Goal: Find specific page/section: Find specific page/section

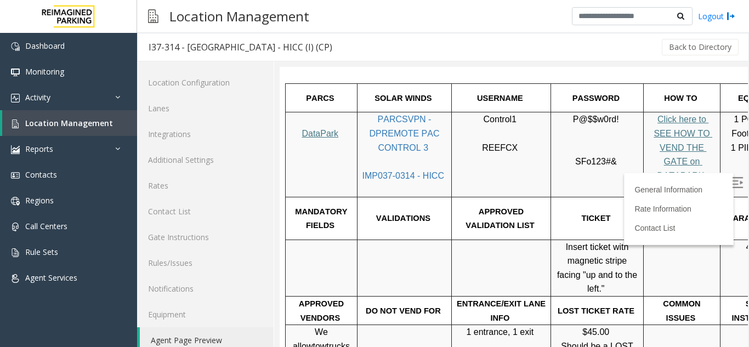
scroll to position [219, 0]
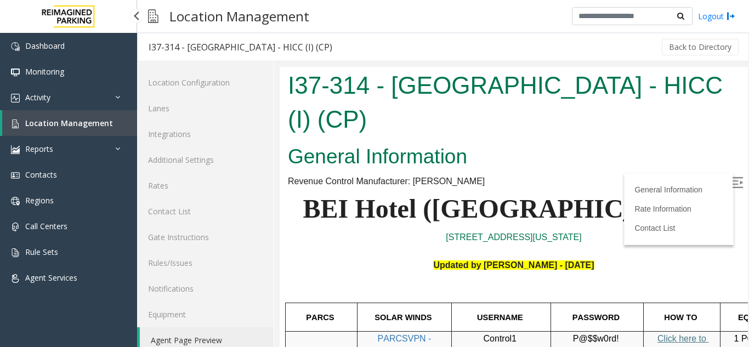
scroll to position [219, 0]
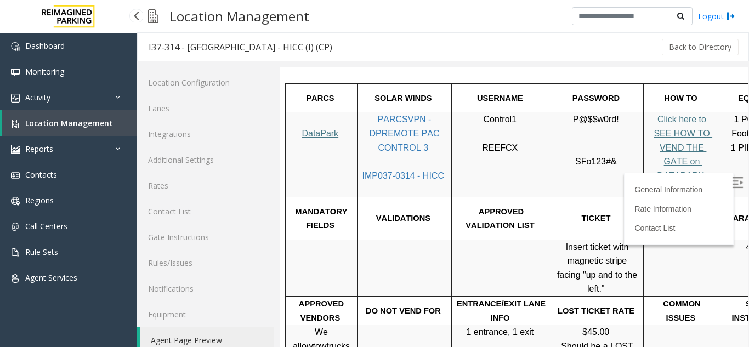
click at [110, 123] on link "Location Management" at bounding box center [69, 123] width 135 height 26
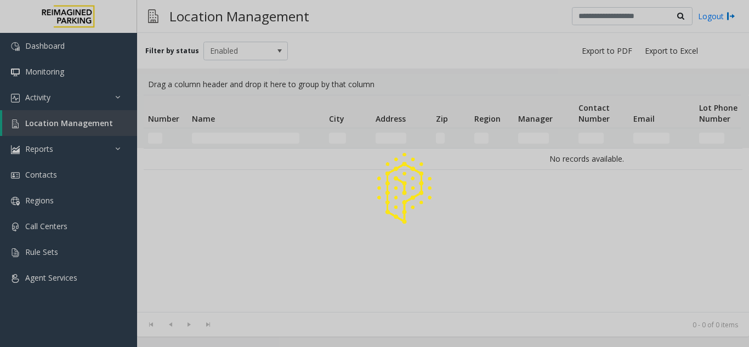
click at [241, 136] on div at bounding box center [374, 173] width 749 height 347
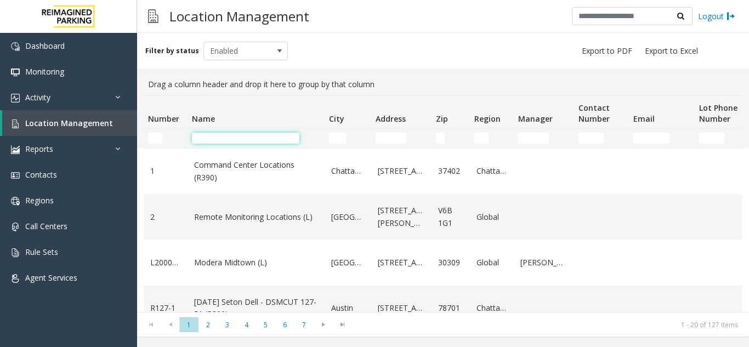
click at [241, 136] on input "Name Filter" at bounding box center [245, 138] width 107 height 11
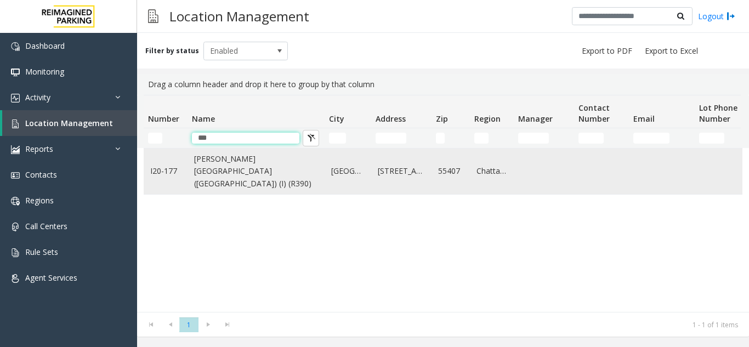
type input "***"
click at [214, 171] on link "Abbott Hospital (Main Hospital) (I) (R390)" at bounding box center [256, 171] width 124 height 37
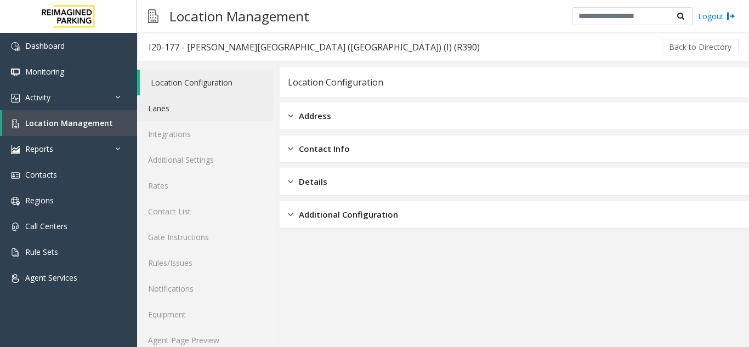
click at [184, 120] on link "Lanes" at bounding box center [205, 108] width 137 height 26
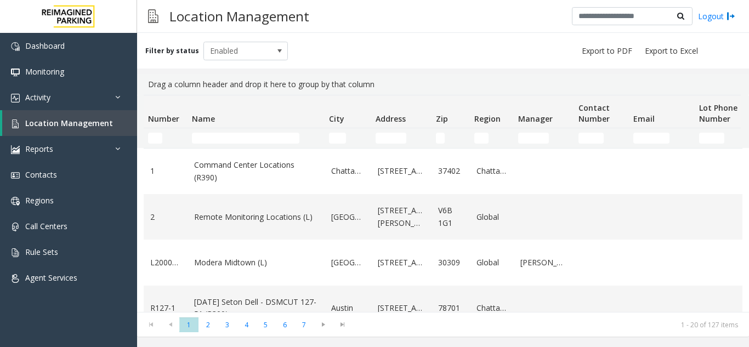
click at [250, 131] on td "Name Filter" at bounding box center [256, 138] width 137 height 20
click at [241, 138] on input "Name Filter" at bounding box center [245, 138] width 107 height 11
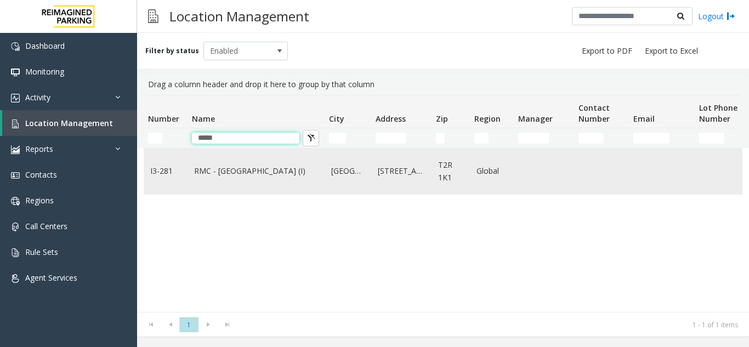
type input "*****"
click at [221, 169] on link "RMC - Mount Royal Village (I)" at bounding box center [256, 171] width 124 height 12
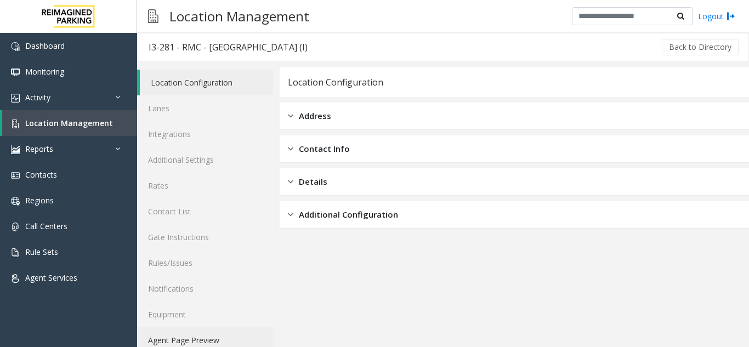
click at [185, 335] on link "Agent Page Preview" at bounding box center [205, 340] width 137 height 26
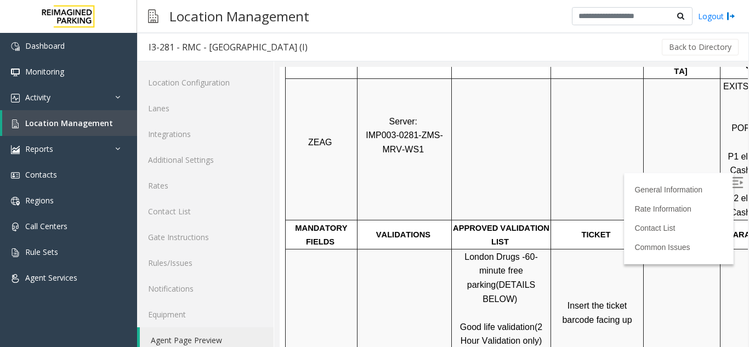
scroll to position [110, 0]
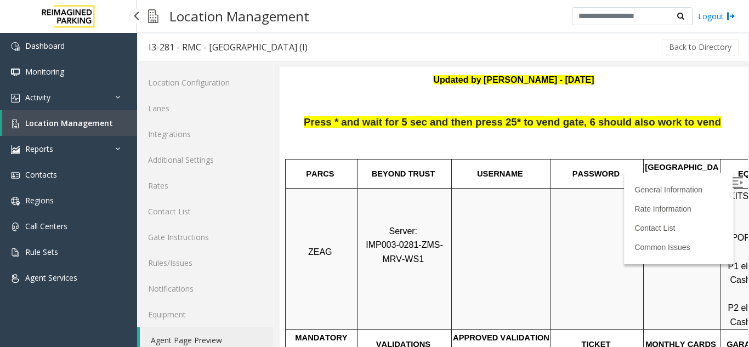
click at [73, 119] on span "Location Management" at bounding box center [69, 123] width 88 height 10
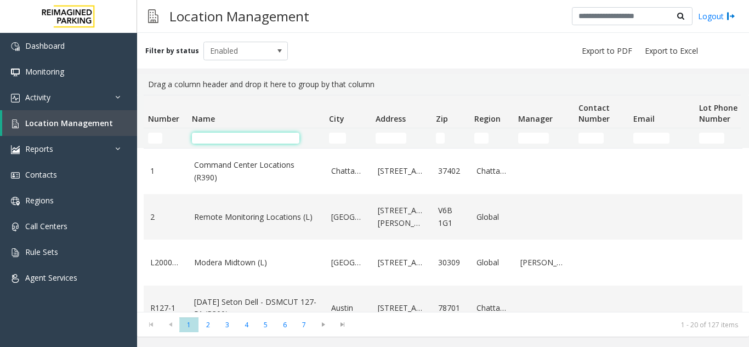
click at [214, 139] on input "Name Filter" at bounding box center [245, 138] width 107 height 11
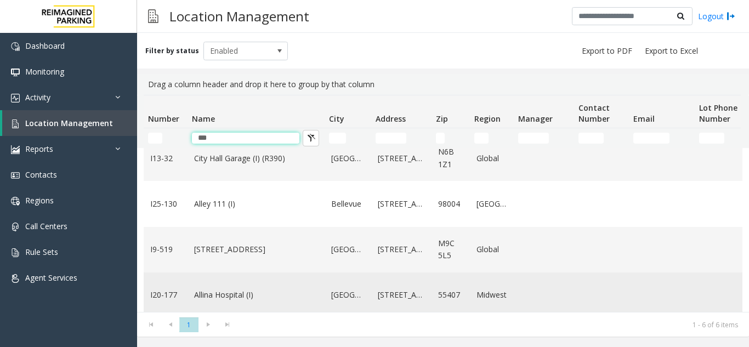
scroll to position [144, 0]
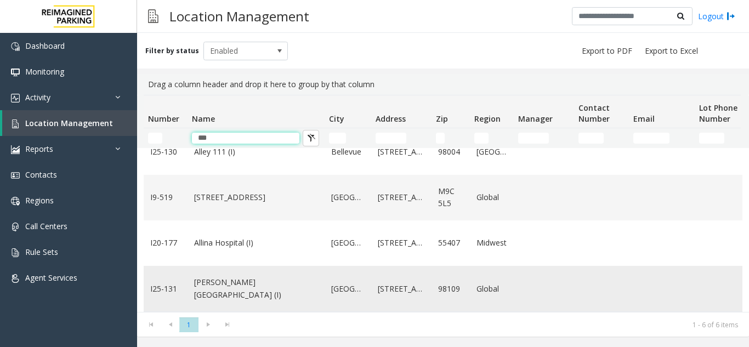
type input "***"
click at [228, 282] on td "Allen Institute Building (I)" at bounding box center [256, 289] width 137 height 46
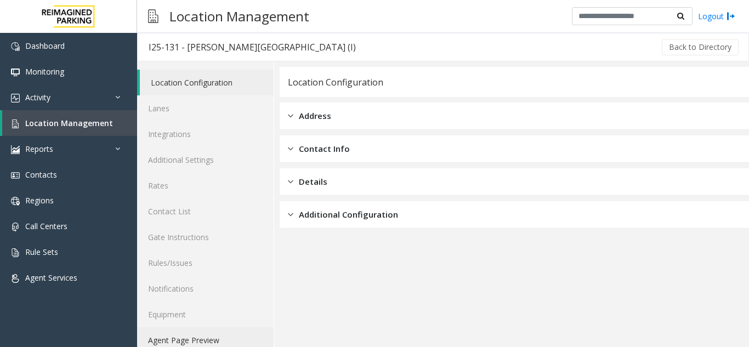
click at [186, 331] on link "Agent Page Preview" at bounding box center [205, 340] width 137 height 26
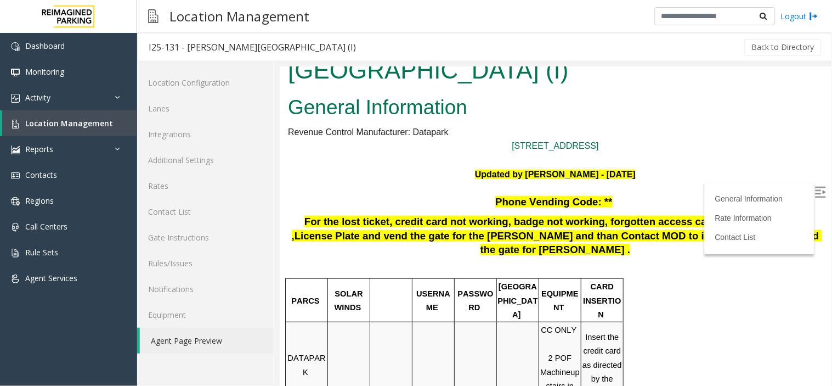
scroll to position [61, 0]
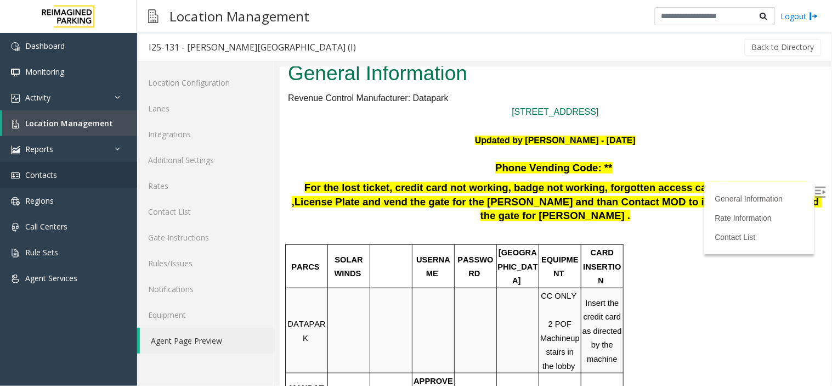
scroll to position [183, 0]
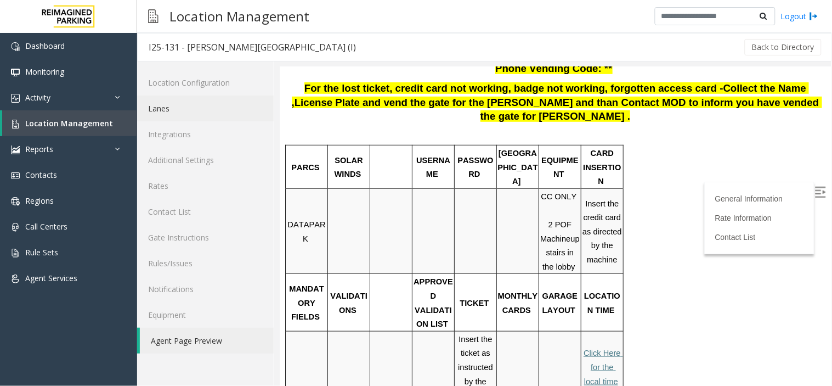
click at [167, 107] on link "Lanes" at bounding box center [205, 108] width 137 height 26
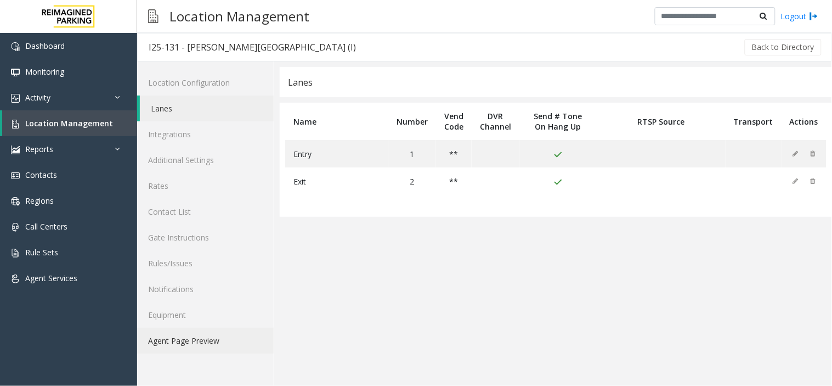
click at [196, 341] on link "Agent Page Preview" at bounding box center [205, 340] width 137 height 26
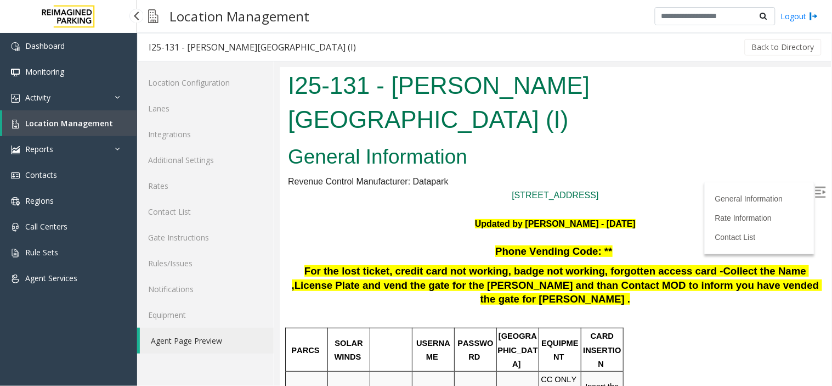
click at [69, 118] on span "Location Management" at bounding box center [69, 123] width 88 height 10
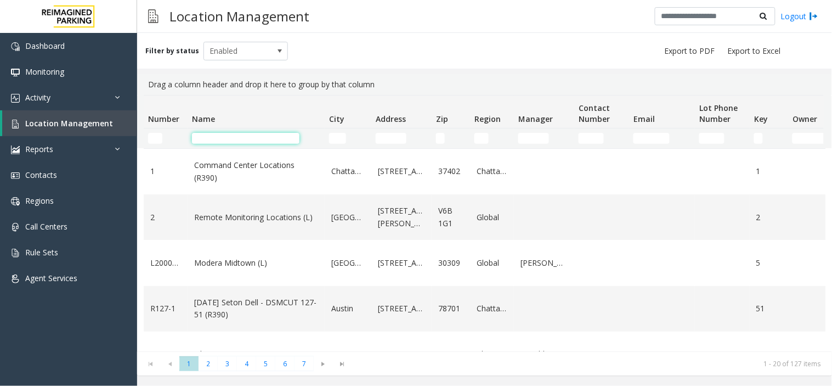
click at [261, 134] on input "Name Filter" at bounding box center [245, 138] width 107 height 11
click at [254, 136] on input "Name Filter" at bounding box center [245, 138] width 107 height 11
click at [251, 135] on input "Name Filter" at bounding box center [245, 138] width 107 height 11
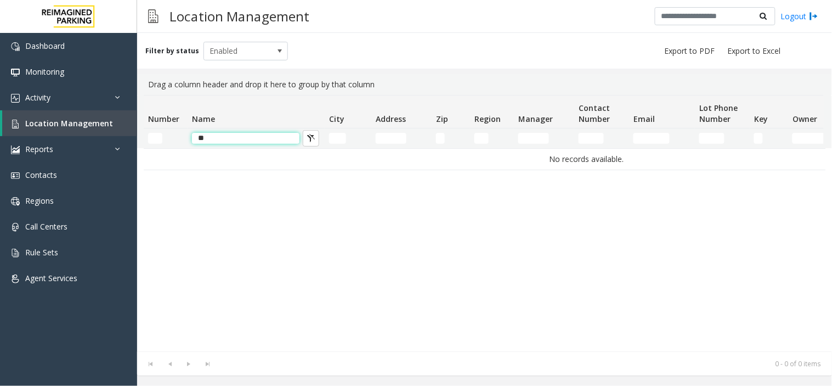
type input "*"
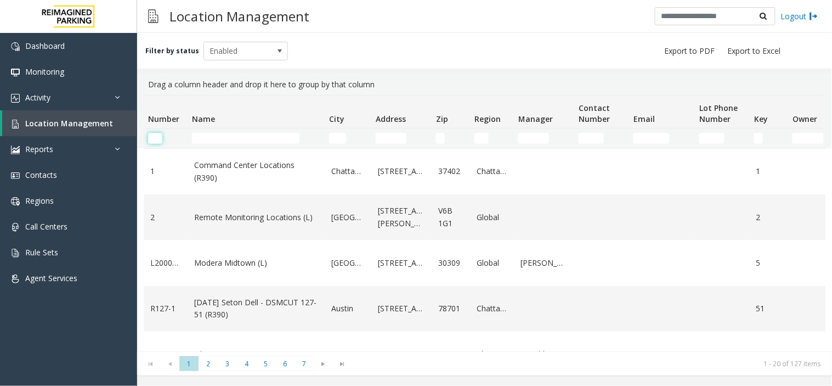
click at [154, 135] on input "Number Filter" at bounding box center [155, 138] width 14 height 11
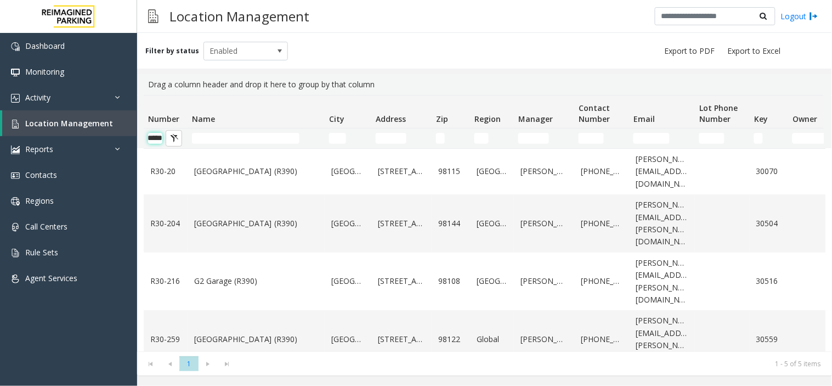
scroll to position [0, 12]
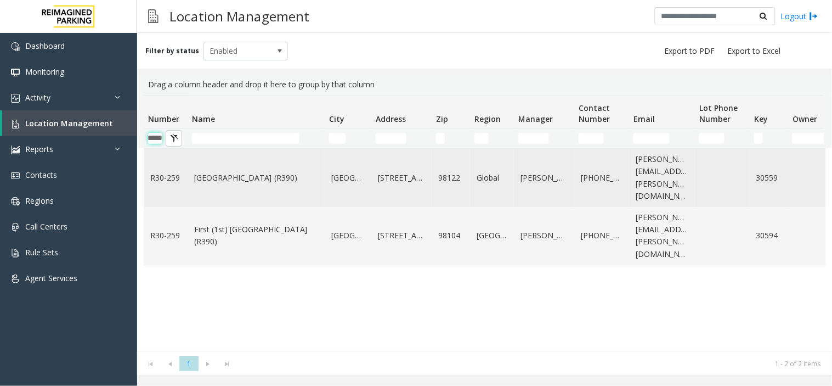
type input "*****"
click at [250, 165] on td "[GEOGRAPHIC_DATA] (R390)" at bounding box center [256, 178] width 137 height 58
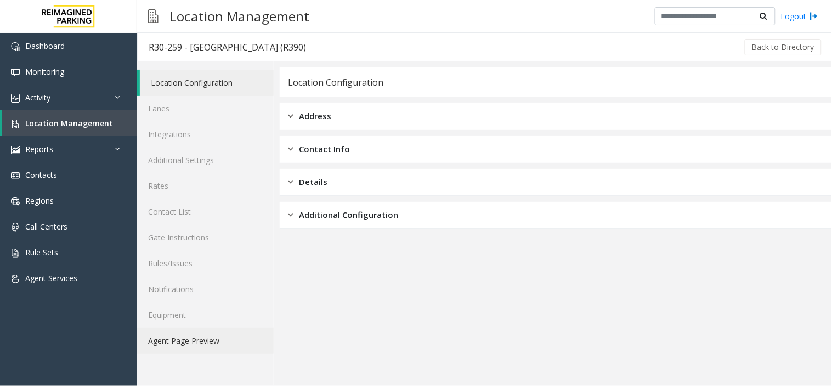
click at [209, 346] on link "Agent Page Preview" at bounding box center [205, 340] width 137 height 26
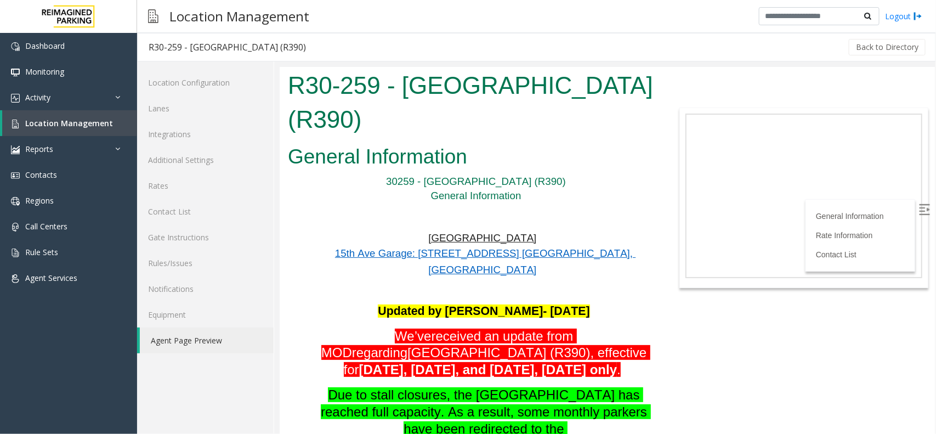
click at [608, 231] on p "[GEOGRAPHIC_DATA]" at bounding box center [483, 238] width 339 height 14
